Goal: Find specific page/section: Find specific page/section

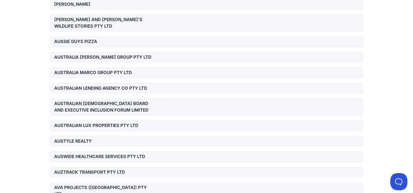
scroll to position [5602, 0]
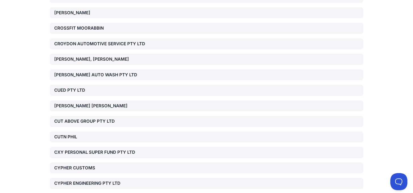
click at [61, 131] on div "CUTN PHIL" at bounding box center [207, 136] width 314 height 11
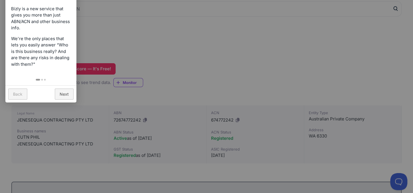
click at [20, 93] on link "Back" at bounding box center [17, 93] width 19 height 11
click at [67, 93] on link "Next" at bounding box center [64, 93] width 19 height 11
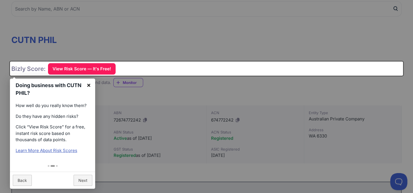
click at [88, 86] on link "×" at bounding box center [88, 84] width 13 height 13
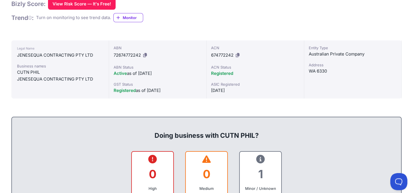
scroll to position [199, 0]
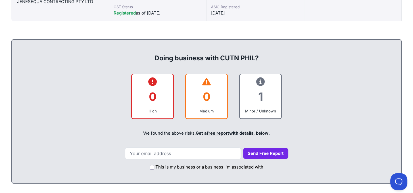
click at [261, 82] on icon at bounding box center [260, 82] width 9 height 0
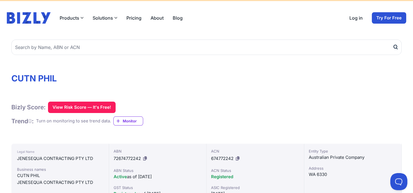
scroll to position [0, 0]
